Goal: Information Seeking & Learning: Learn about a topic

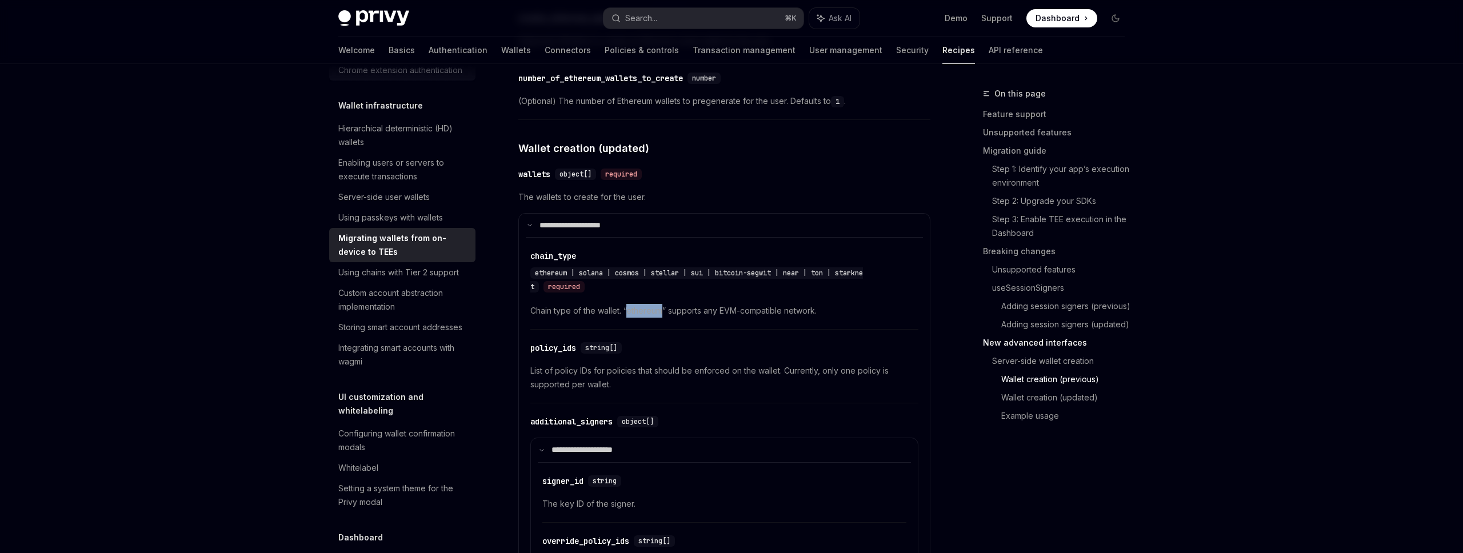
scroll to position [274, 0]
click at [422, 341] on div "Integrating smart accounts with wagmi" at bounding box center [403, 353] width 130 height 27
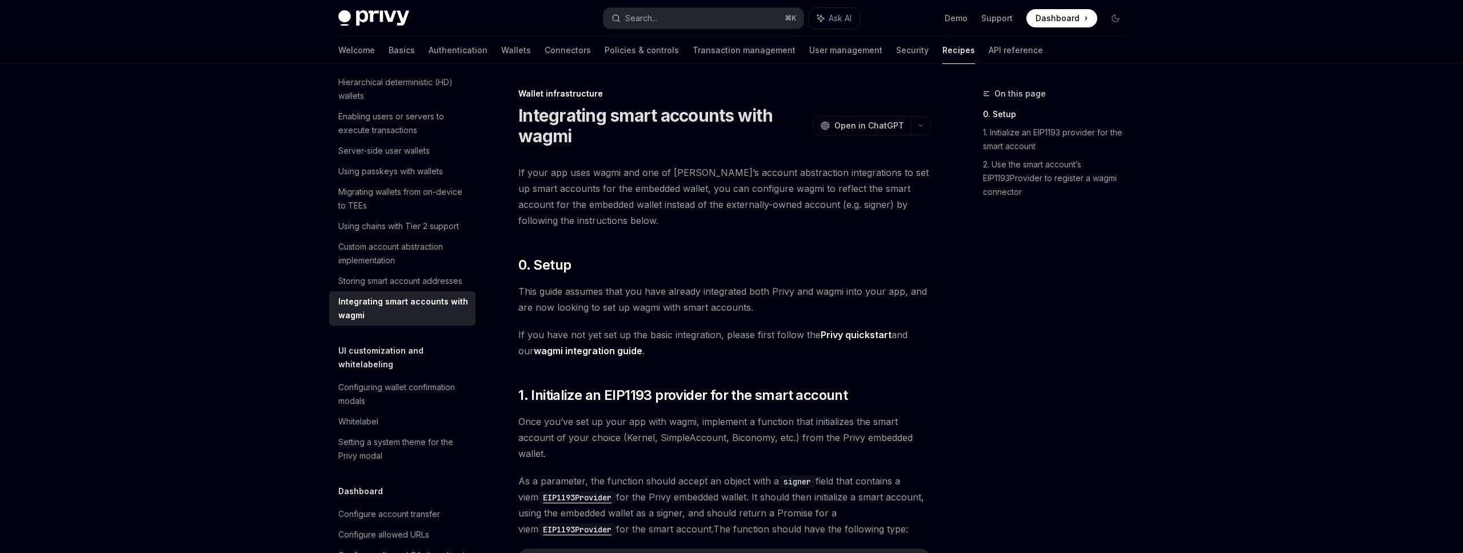
scroll to position [388, 0]
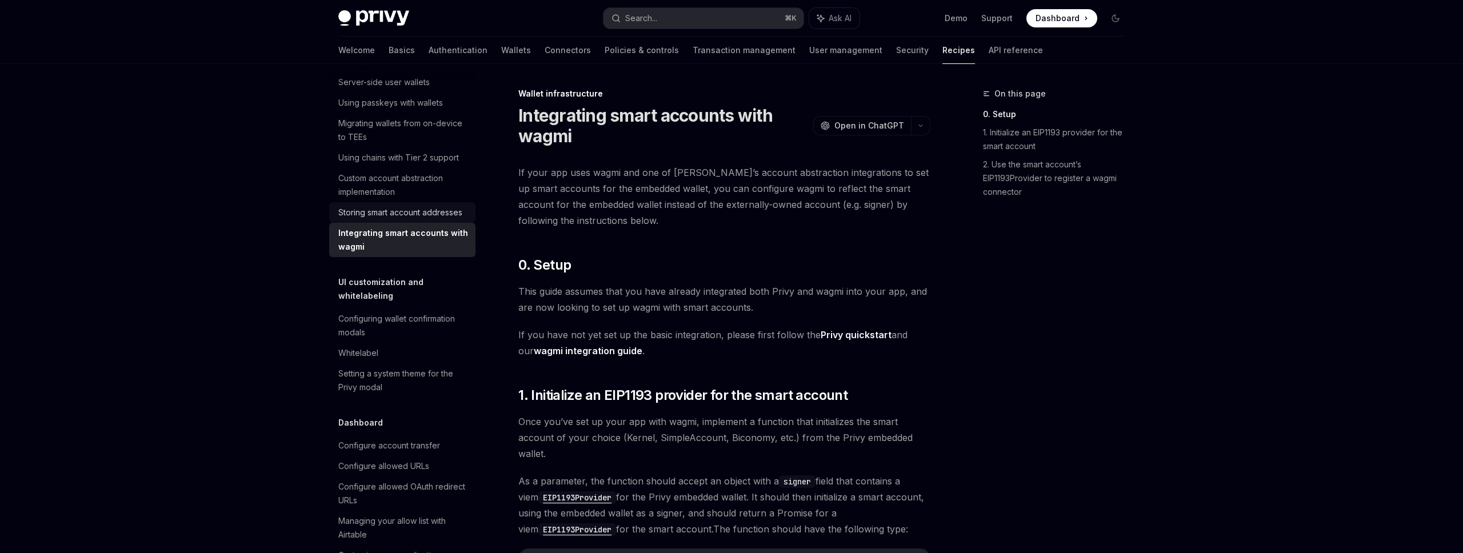
click at [448, 211] on div "Storing smart account addresses" at bounding box center [400, 213] width 124 height 14
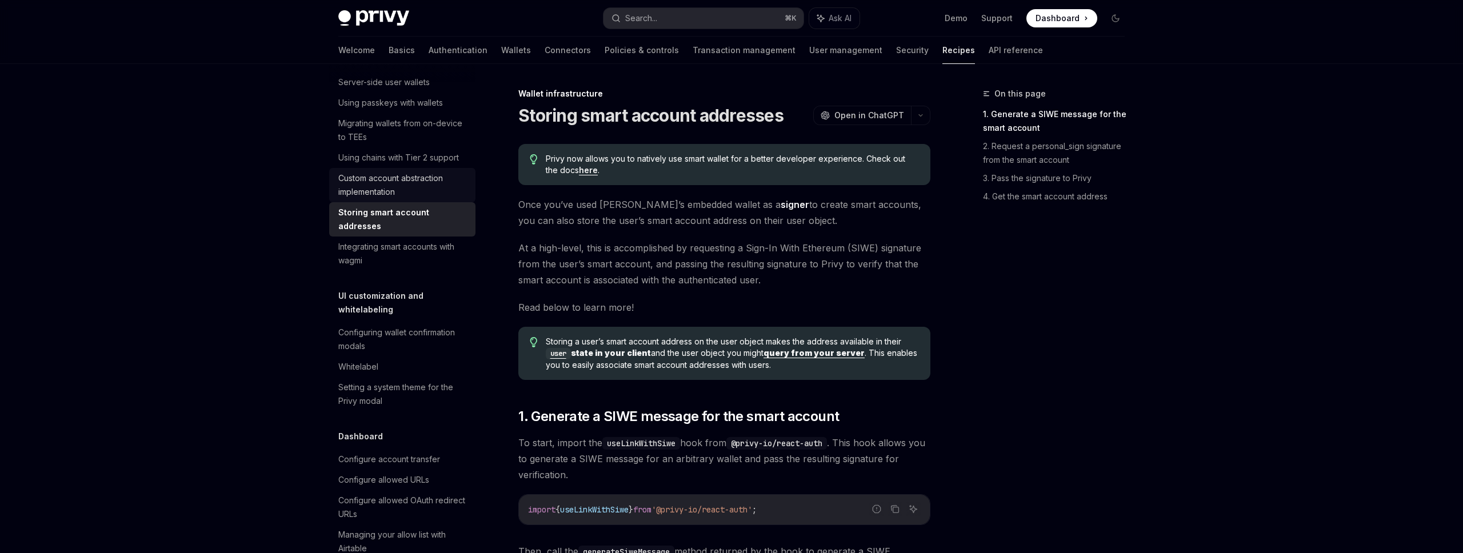
click at [434, 189] on div "Custom account abstraction implementation" at bounding box center [403, 184] width 130 height 27
type textarea "*"
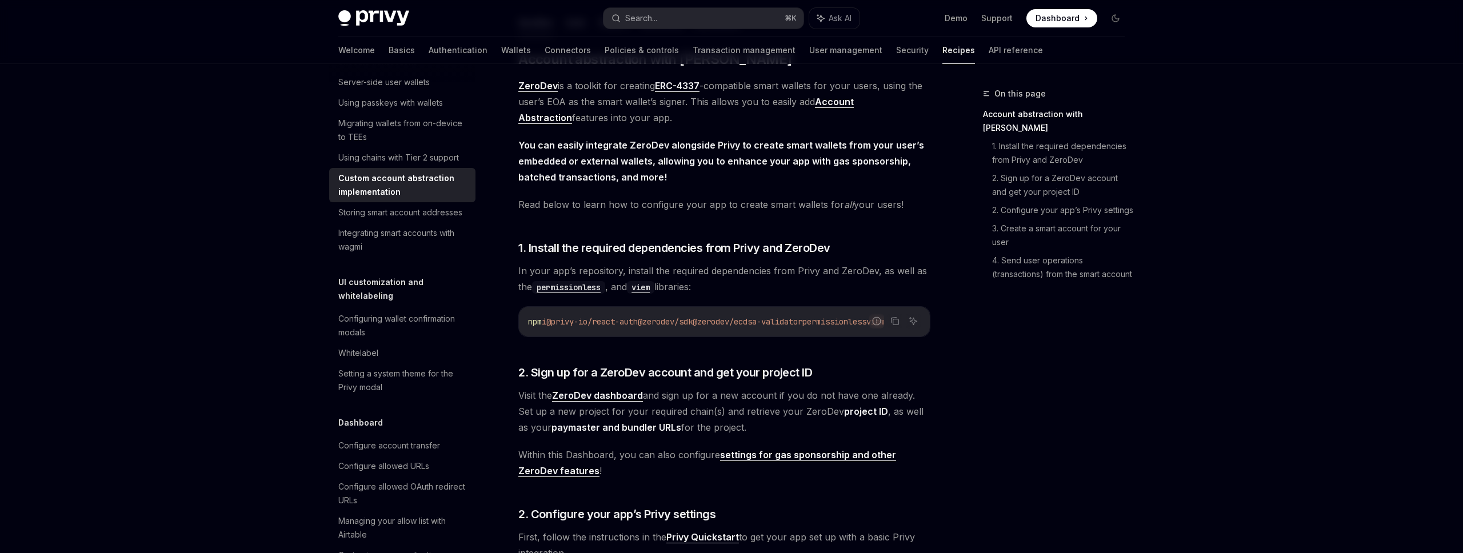
scroll to position [274, 0]
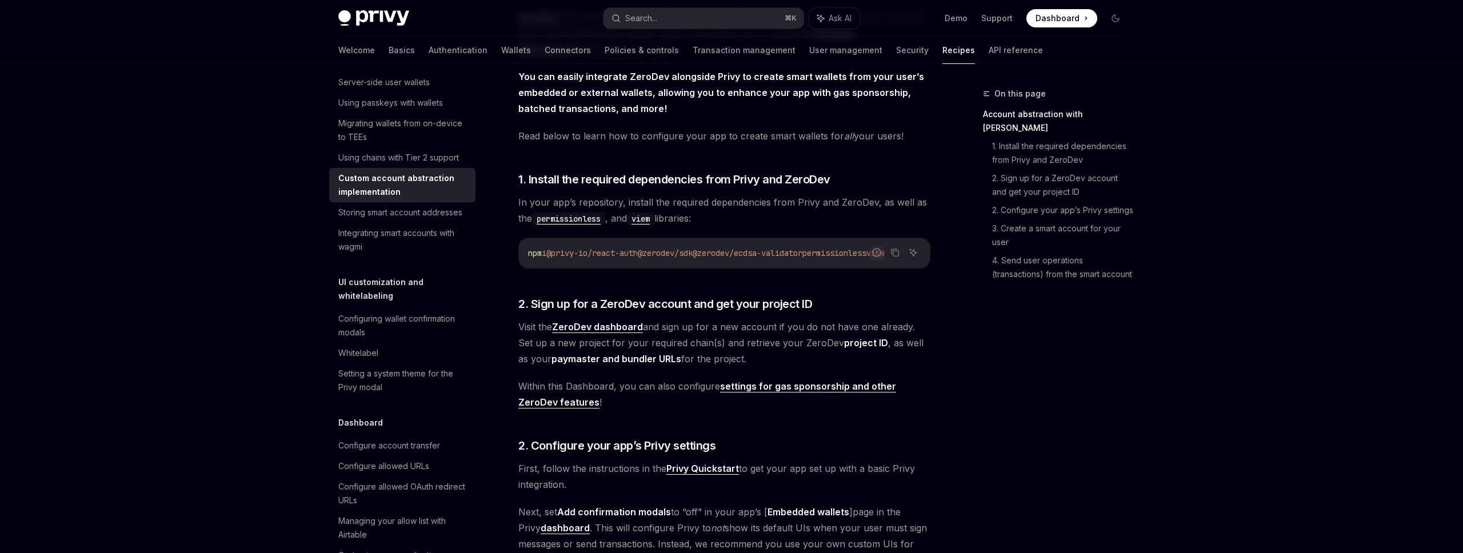
click at [608, 333] on strong "ZeroDev dashboard" at bounding box center [597, 326] width 91 height 11
